Goal: Transaction & Acquisition: Purchase product/service

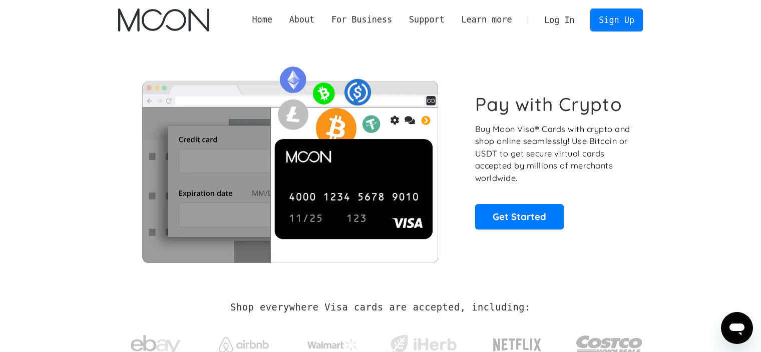
click at [571, 21] on link "Log In" at bounding box center [559, 20] width 47 height 22
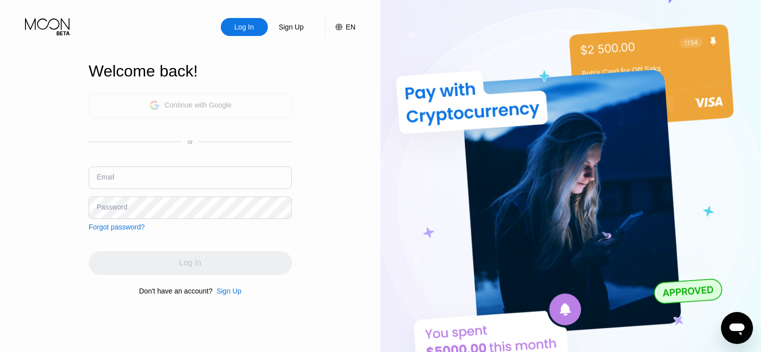
click at [193, 104] on div "Continue with Google" at bounding box center [198, 105] width 67 height 8
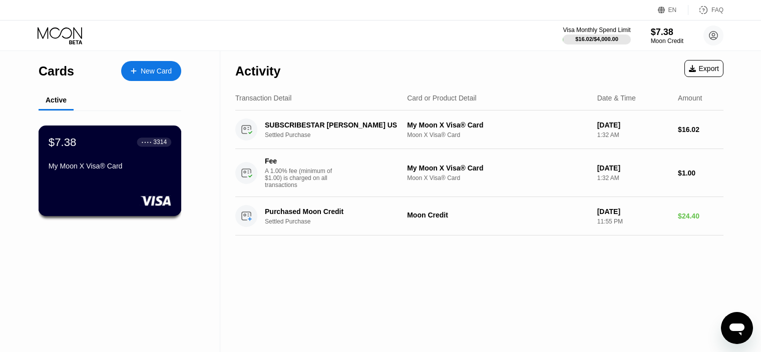
click at [124, 163] on div "$7.38 ● ● ● ● 3314 My Moon X Visa® Card" at bounding box center [110, 155] width 123 height 39
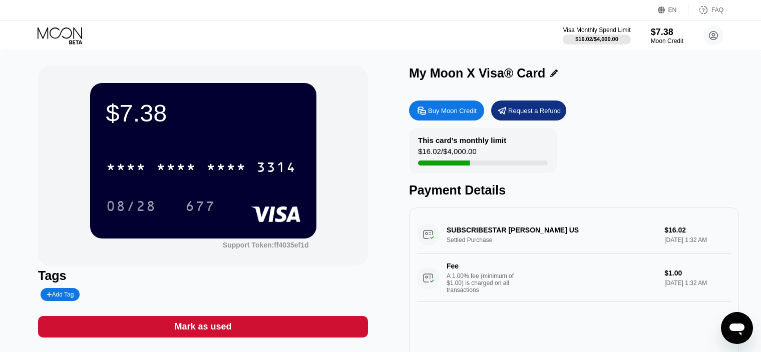
click at [209, 149] on div "* * * * * * * * * * * * 3314" at bounding box center [203, 164] width 194 height 34
click at [446, 113] on div "Buy Moon Credit" at bounding box center [452, 111] width 49 height 9
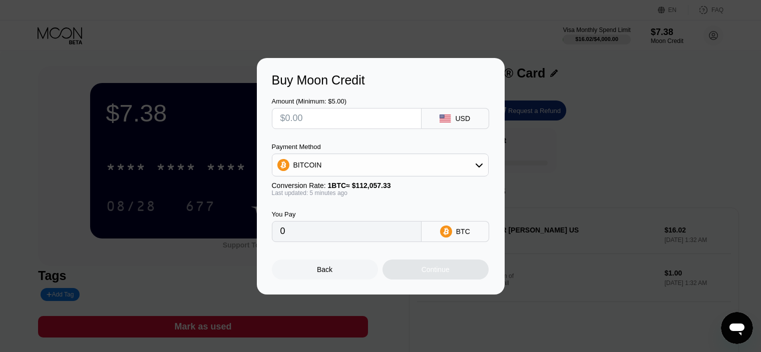
drag, startPoint x: 342, startPoint y: 118, endPoint x: 282, endPoint y: 122, distance: 60.2
click at [276, 125] on div at bounding box center [347, 118] width 150 height 21
click at [370, 165] on div "BITCOIN" at bounding box center [380, 165] width 216 height 20
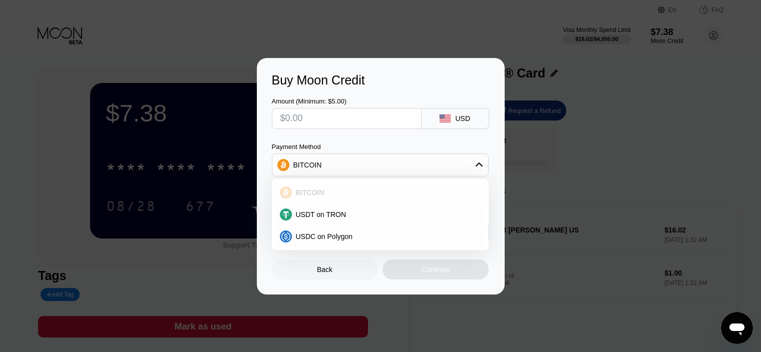
click at [310, 190] on span "BITCOIN" at bounding box center [310, 193] width 29 height 8
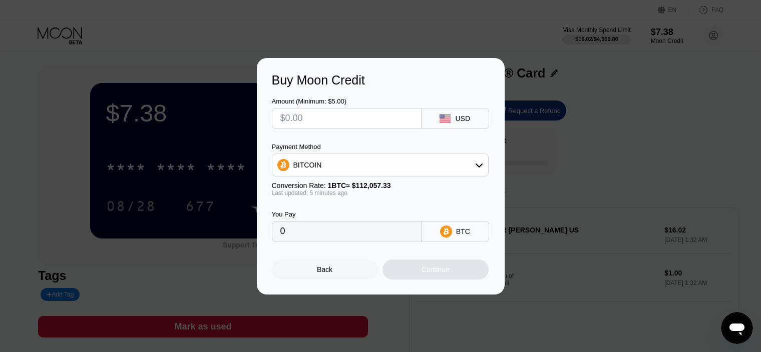
click at [441, 119] on icon at bounding box center [444, 119] width 11 height 8
click at [361, 113] on input "text" at bounding box center [346, 119] width 133 height 20
type input "$3"
type input "0.00002678"
type input "$30"
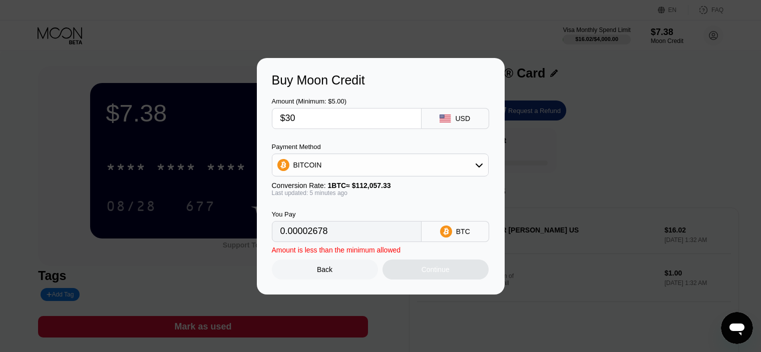
type input "0.00026779"
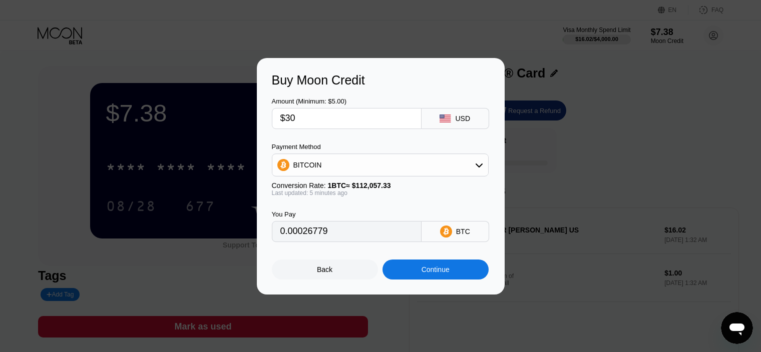
type input "$300"
type input "0.00267790"
type input "$3000"
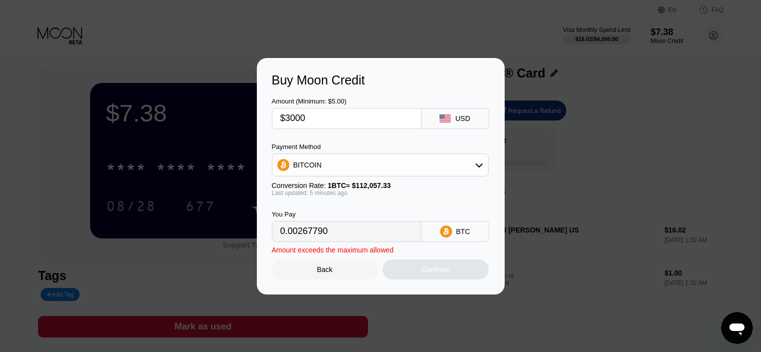
type input "0.02677897"
type input "$300"
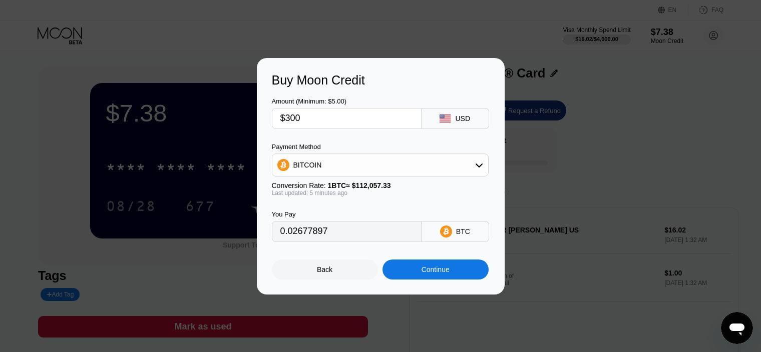
type input "0.00267790"
type input "$300"
click at [423, 274] on div "Continue" at bounding box center [435, 270] width 28 height 8
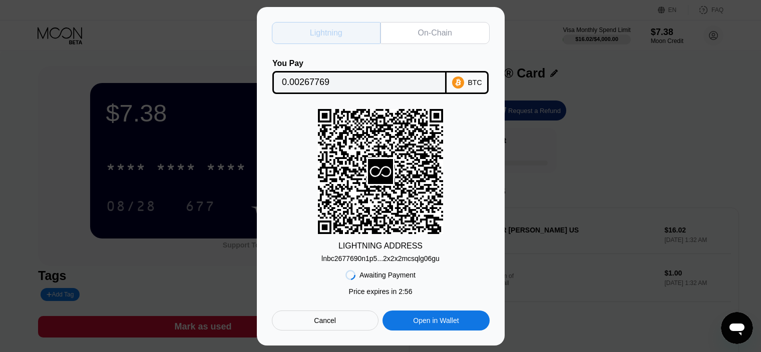
click at [330, 30] on div "Lightning" at bounding box center [326, 33] width 33 height 10
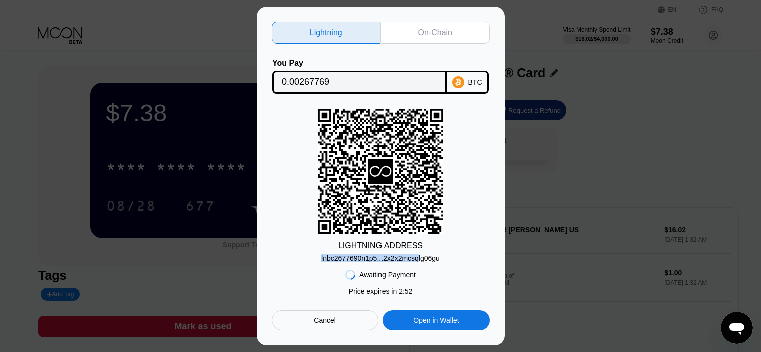
drag, startPoint x: 323, startPoint y: 259, endPoint x: 416, endPoint y: 260, distance: 93.6
click at [416, 260] on div "lnbc2677690n1p5...2x2x2mcsqlg06gu" at bounding box center [380, 259] width 118 height 8
click at [440, 260] on div "LIGHTNING ADDRESS lnbc2677690n1p5...2x2x2mcsqlg06gu" at bounding box center [381, 186] width 218 height 154
click at [447, 28] on div "On-Chain" at bounding box center [435, 33] width 34 height 10
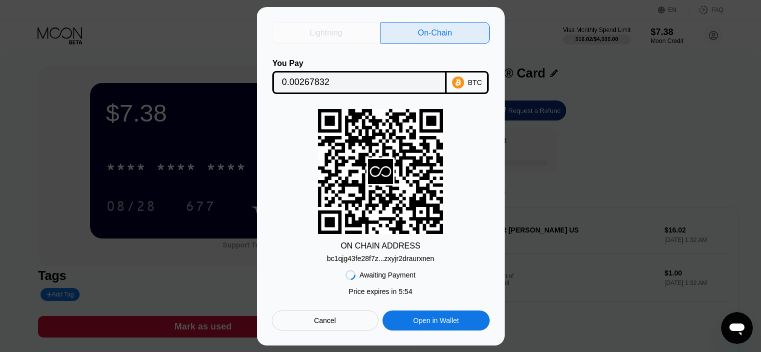
click at [326, 33] on div "Lightning" at bounding box center [326, 33] width 33 height 10
type input "0.00267769"
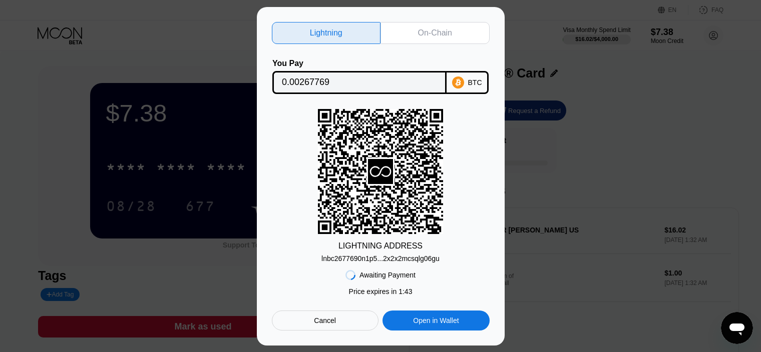
click at [438, 317] on div "Open in Wallet" at bounding box center [435, 321] width 107 height 20
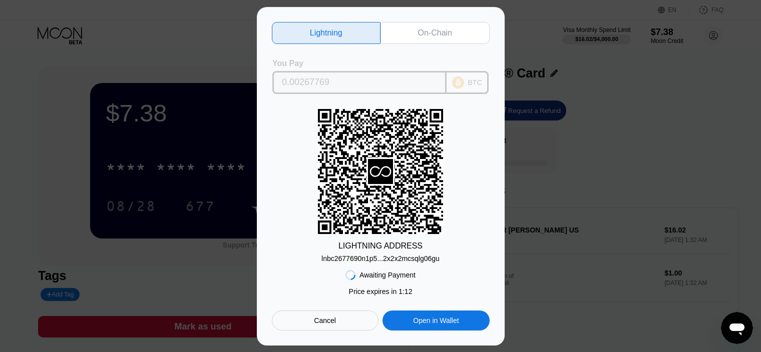
drag, startPoint x: 349, startPoint y: 77, endPoint x: 232, endPoint y: 83, distance: 117.8
click at [232, 83] on div "Lightning On-Chain You Pay 0.00267769 BTC LIGHTNING ADDRESS lnbc2677690n1p5...2…" at bounding box center [380, 176] width 761 height 339
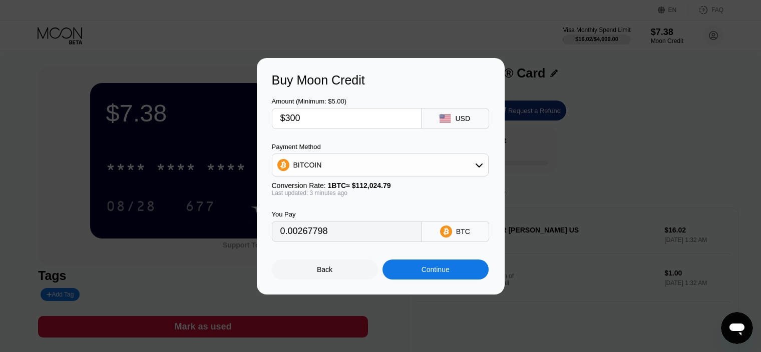
type input "0.00267728"
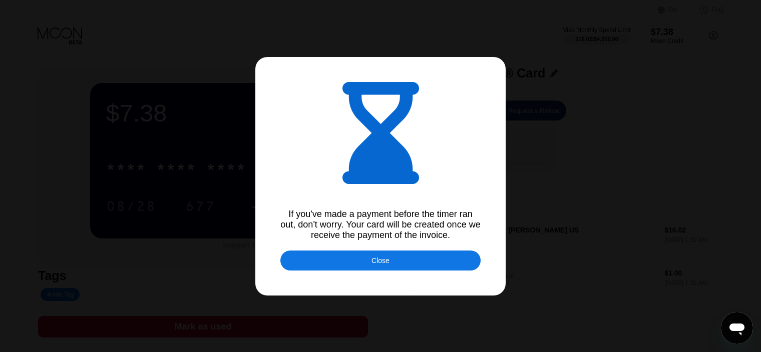
click at [362, 261] on div "Close" at bounding box center [380, 261] width 200 height 20
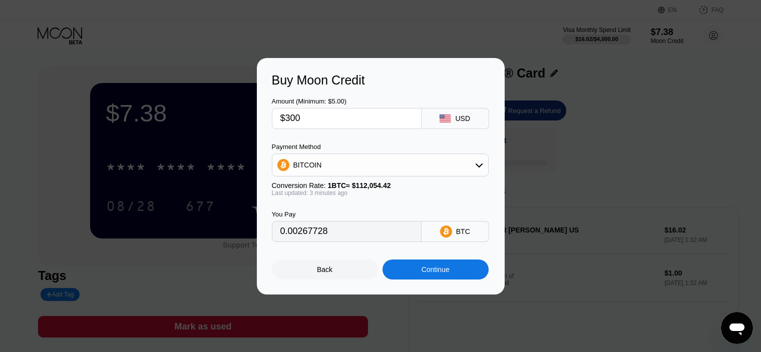
click at [412, 274] on div "Continue" at bounding box center [435, 270] width 106 height 20
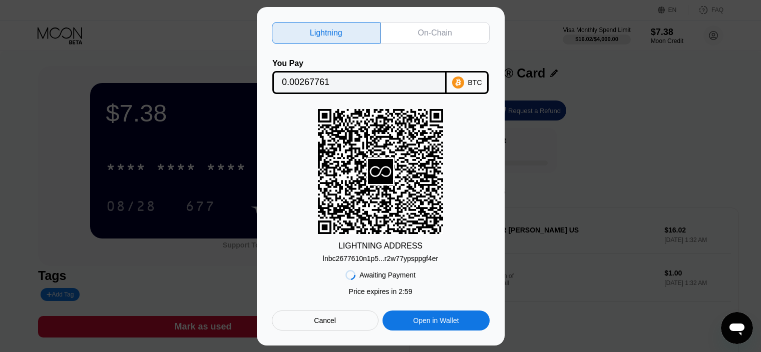
click at [382, 260] on div "lnbc2677610n1p5...r2w77ypsppgf4er" at bounding box center [380, 259] width 115 height 8
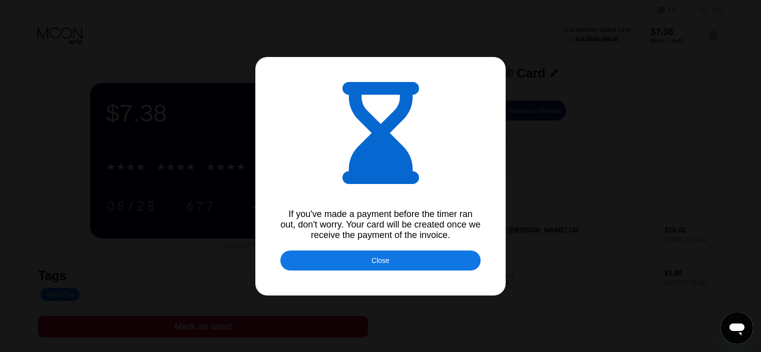
click at [380, 265] on div "Close" at bounding box center [380, 261] width 18 height 8
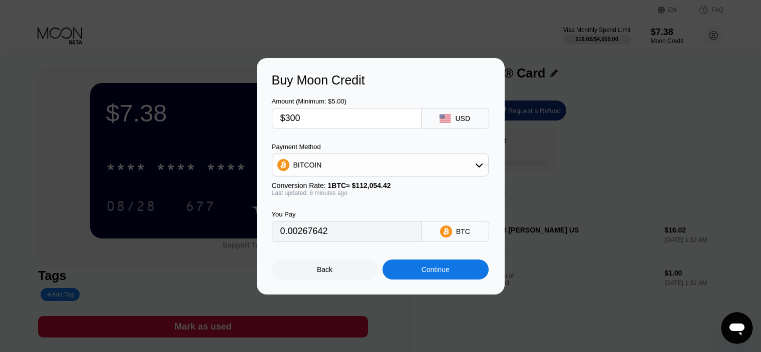
drag, startPoint x: 359, startPoint y: 240, endPoint x: 260, endPoint y: 237, distance: 99.7
click at [260, 237] on div "Buy Moon Credit Amount (Minimum: $5.00) $300 USD Payment Method BITCOIN Convers…" at bounding box center [381, 176] width 248 height 237
click at [426, 274] on div "Continue" at bounding box center [435, 270] width 28 height 8
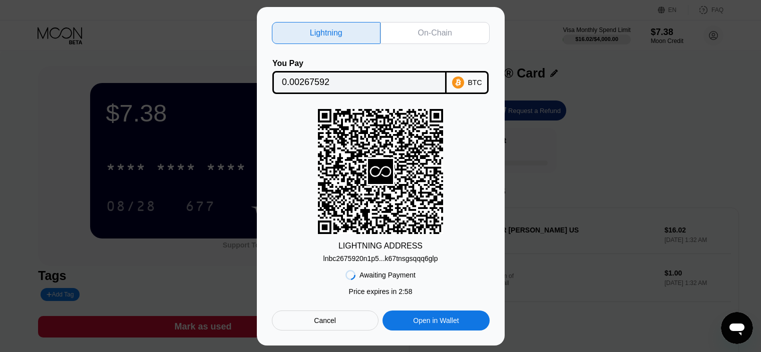
click at [382, 261] on div "lnbc2675920n1p5...k67tnsgsqqq6glp" at bounding box center [380, 259] width 115 height 8
click at [412, 30] on div "On-Chain" at bounding box center [434, 33] width 109 height 22
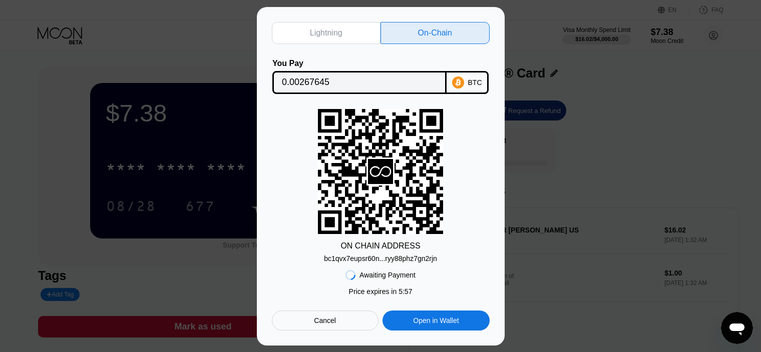
click at [381, 259] on div "bc1qvx7eupsr60n...ryy88phz7gn2rjn" at bounding box center [380, 259] width 113 height 8
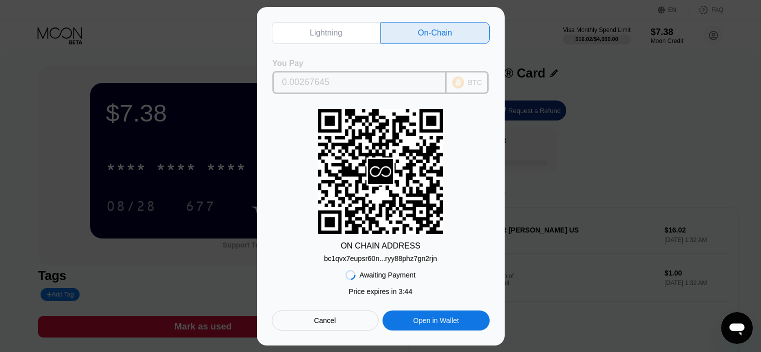
drag, startPoint x: 342, startPoint y: 80, endPoint x: 246, endPoint y: 85, distance: 96.2
click at [244, 86] on div "Lightning On-Chain You Pay 0.00267645 BTC ON CHAIN ADDRESS bc1qvx7eupsr60n...ry…" at bounding box center [380, 176] width 761 height 339
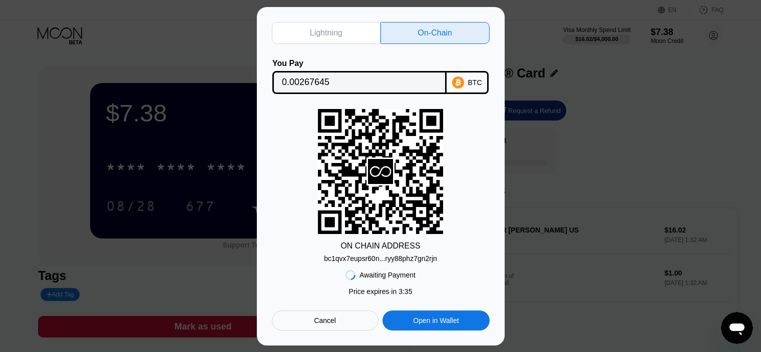
click at [334, 319] on div "Cancel" at bounding box center [325, 320] width 22 height 9
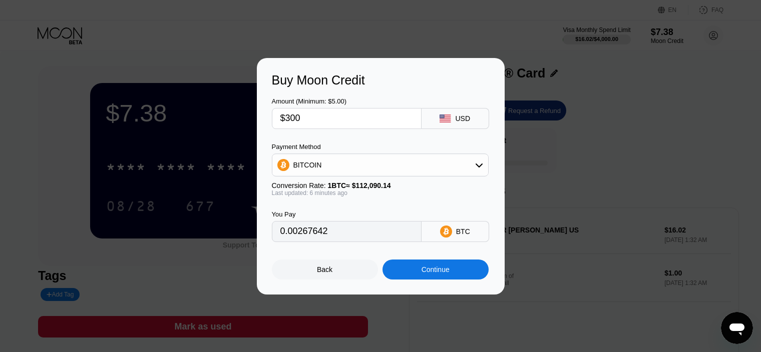
drag, startPoint x: 301, startPoint y: 125, endPoint x: 271, endPoint y: 126, distance: 29.5
click at [272, 126] on div "Amount (Minimum: $5.00) $300" at bounding box center [347, 114] width 150 height 32
type input "0.00267638"
type input "$1"
type input "0.00000893"
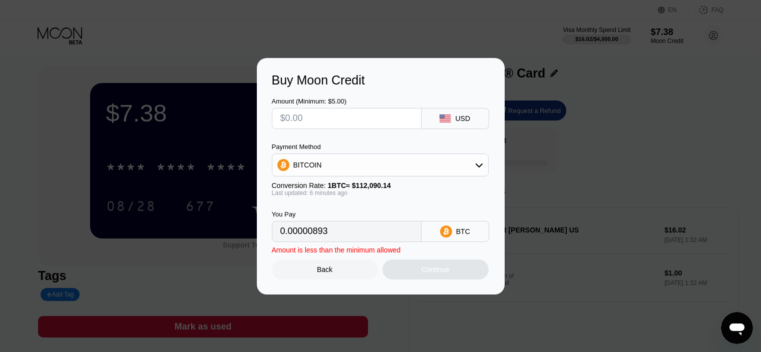
type input "0"
type input "$3"
type input "0.00002677"
type input "$30"
type input "0.00026764"
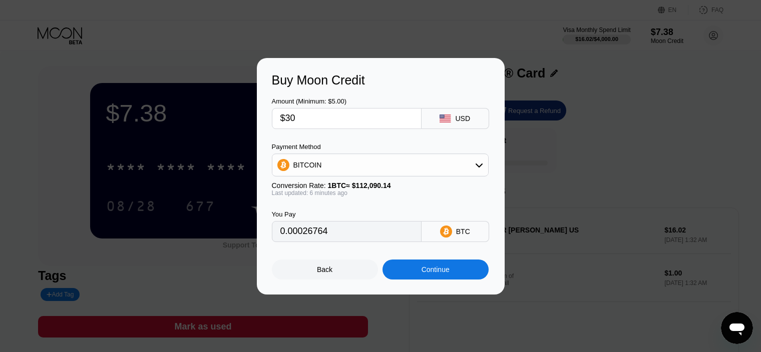
type input "$300"
type input "0.00267638"
click at [435, 274] on div "Continue" at bounding box center [435, 270] width 28 height 8
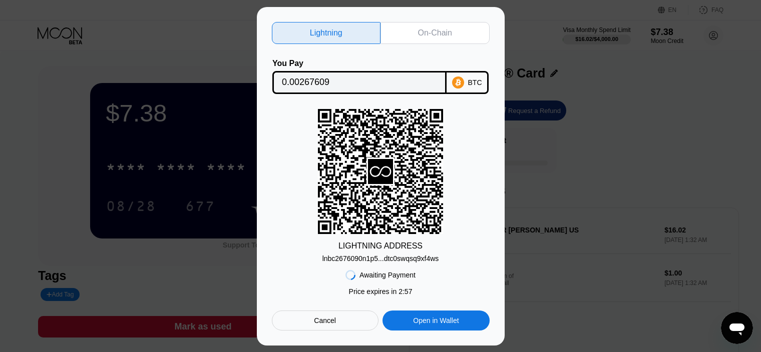
click at [442, 30] on div "On-Chain" at bounding box center [435, 33] width 34 height 10
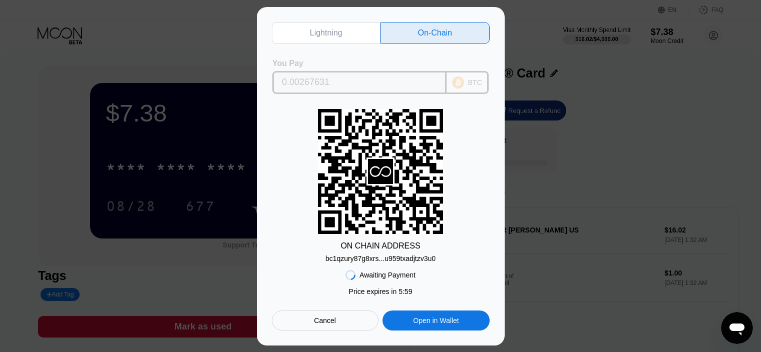
drag, startPoint x: 354, startPoint y: 80, endPoint x: 190, endPoint y: 75, distance: 164.7
click at [188, 77] on div "Lightning On-Chain You Pay 0.00267631 BTC ON CHAIN ADDRESS bc1qzury87g8xrs...u9…" at bounding box center [380, 176] width 761 height 339
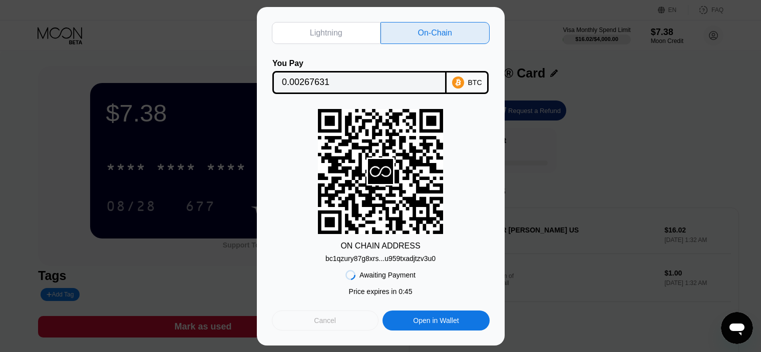
click at [339, 321] on div "Cancel" at bounding box center [325, 321] width 107 height 20
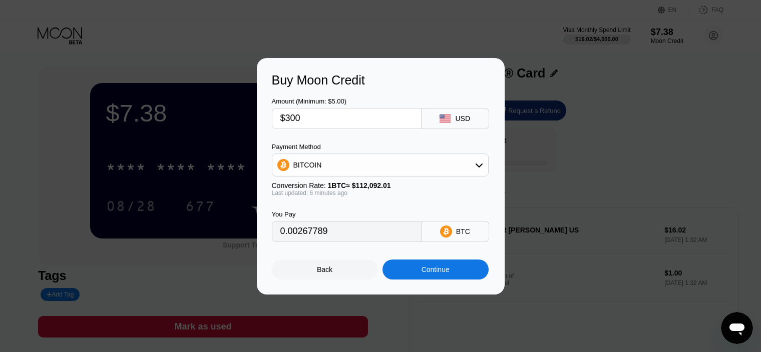
type input "0.00267789"
click at [421, 274] on div "Continue" at bounding box center [435, 270] width 28 height 8
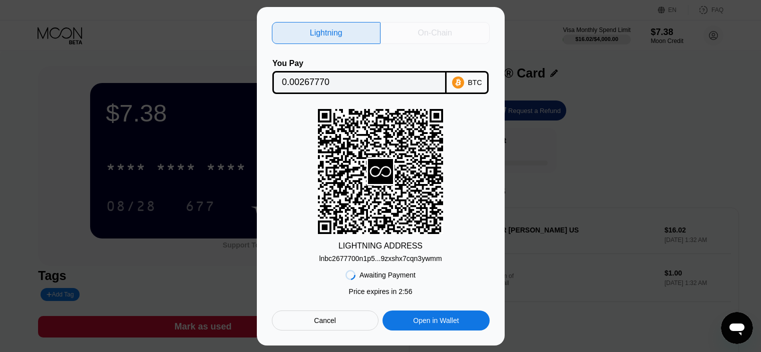
click at [403, 33] on div "On-Chain" at bounding box center [434, 33] width 109 height 22
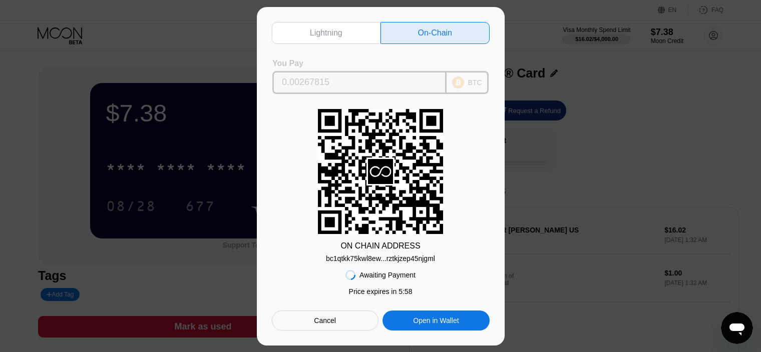
drag, startPoint x: 346, startPoint y: 78, endPoint x: 256, endPoint y: 73, distance: 90.7
click at [256, 73] on div "Lightning On-Chain You Pay 0.00267815 BTC ON CHAIN ADDRESS bc1qtkk75kwl8ew...rz…" at bounding box center [380, 176] width 761 height 339
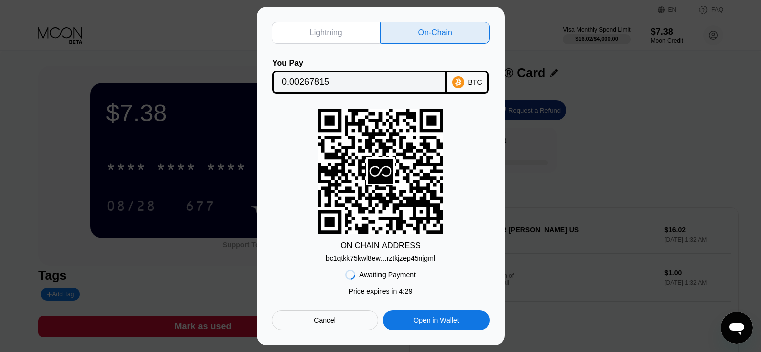
click at [594, 123] on div "Lightning On-Chain You Pay 0.00267815 BTC ON CHAIN ADDRESS bc1qtkk75kwl8ew...rz…" at bounding box center [380, 176] width 761 height 339
